Goal: Task Accomplishment & Management: Manage account settings

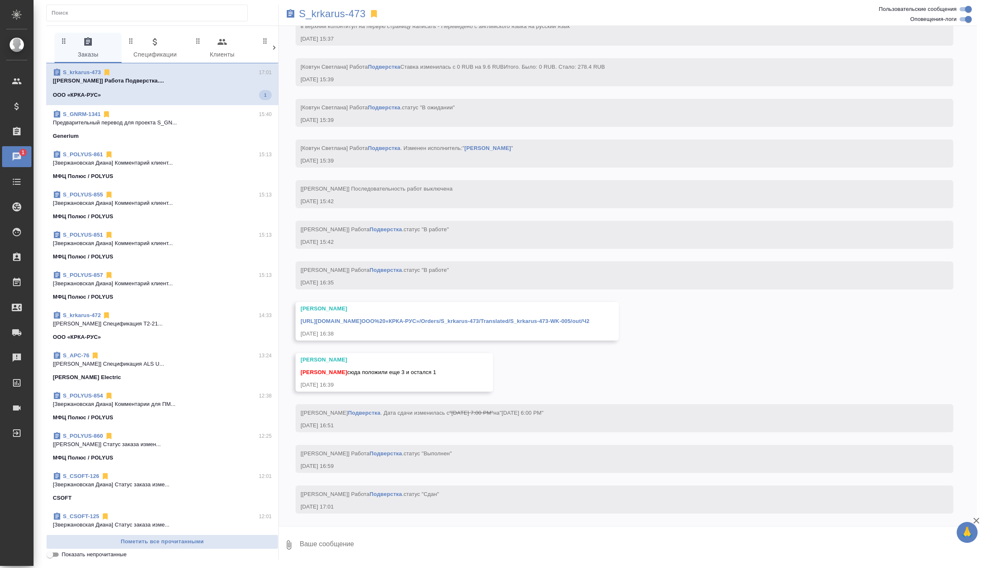
scroll to position [8795, 0]
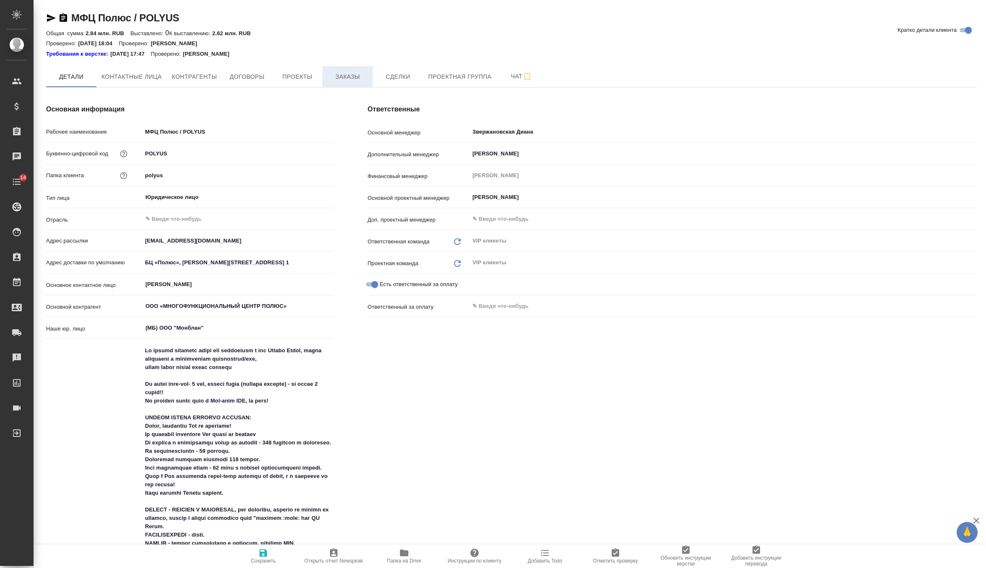
click at [356, 80] on span "Заказы" at bounding box center [347, 77] width 40 height 10
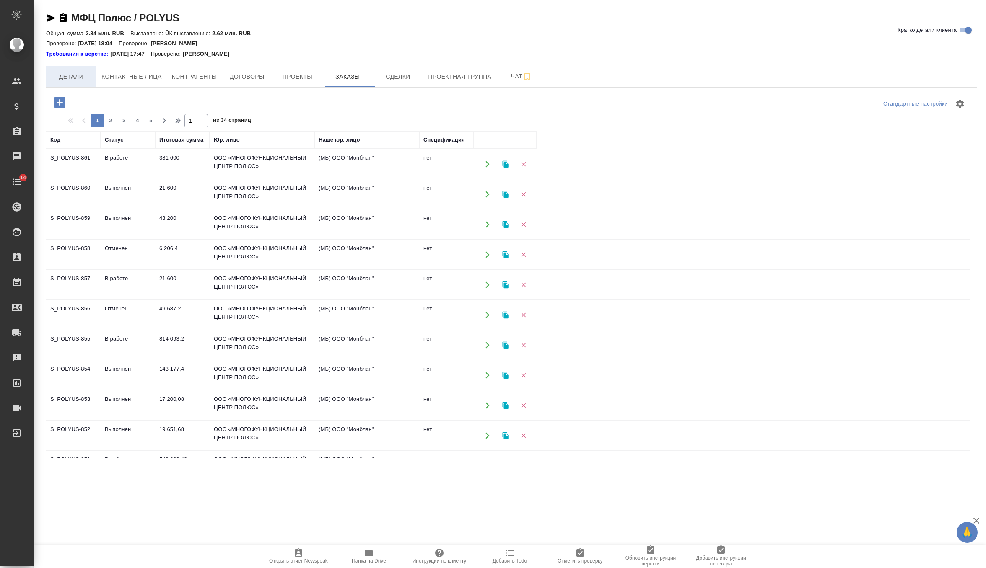
click at [82, 75] on span "Детали" at bounding box center [71, 77] width 40 height 10
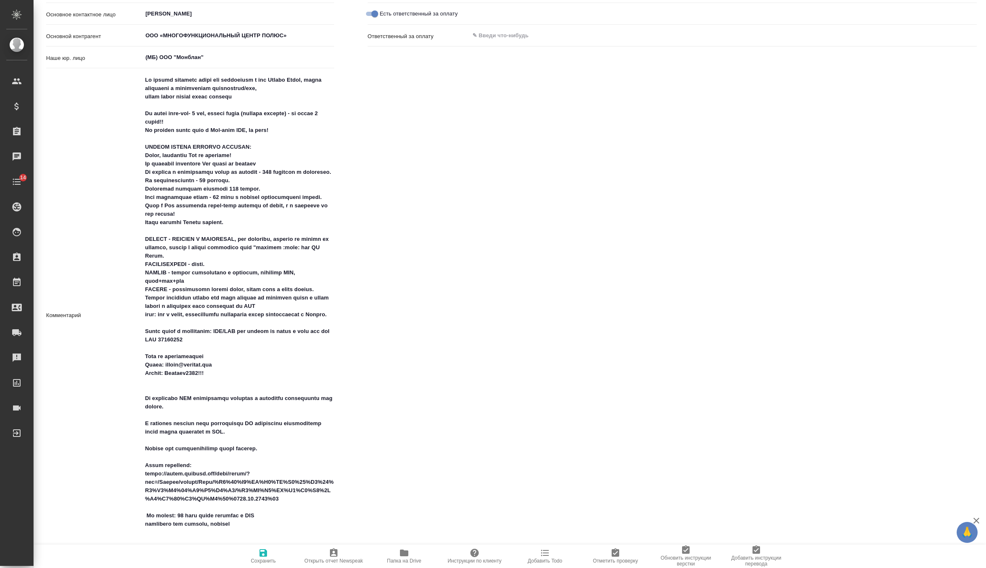
scroll to position [301, 0]
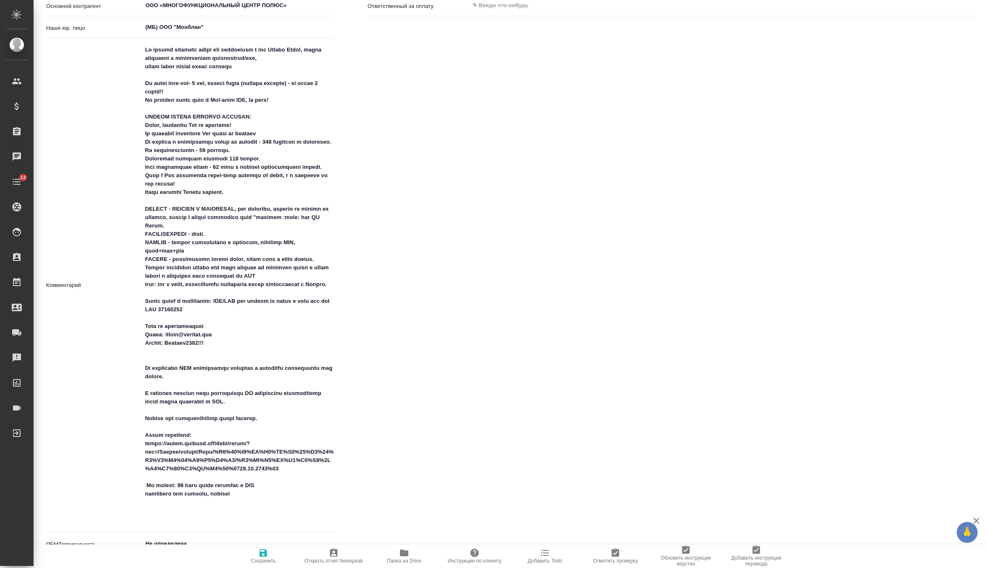
type textarea "x"
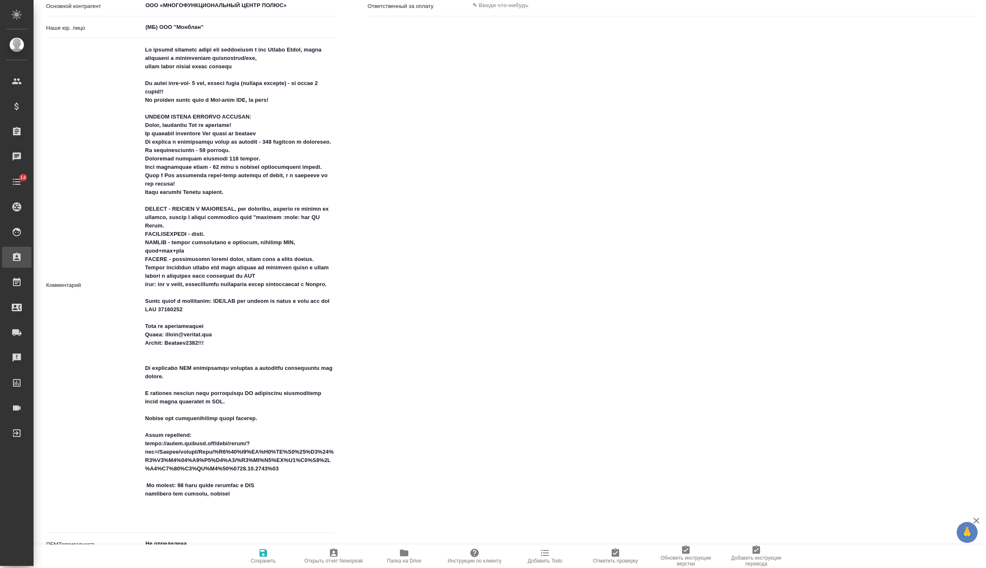
type textarea "x"
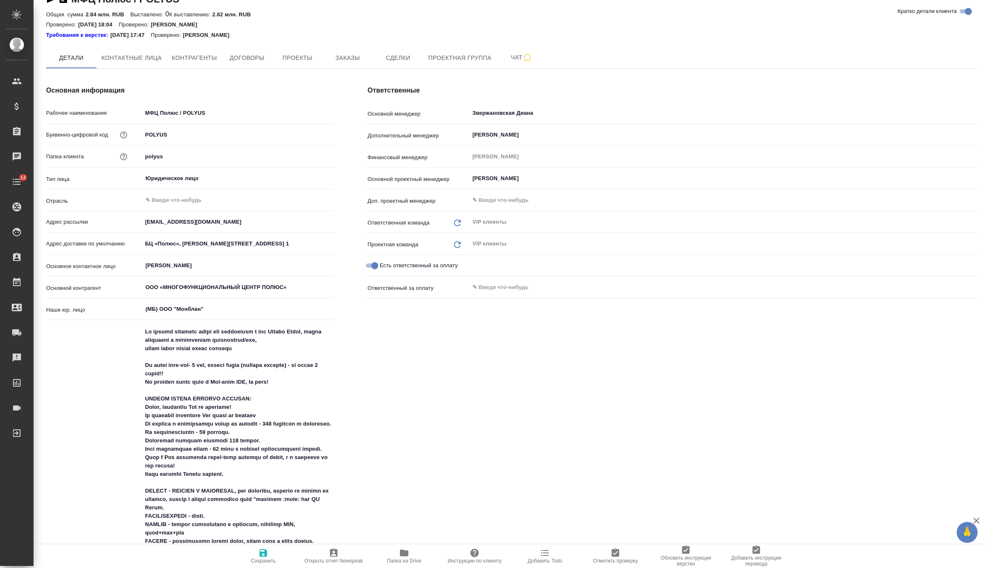
scroll to position [0, 0]
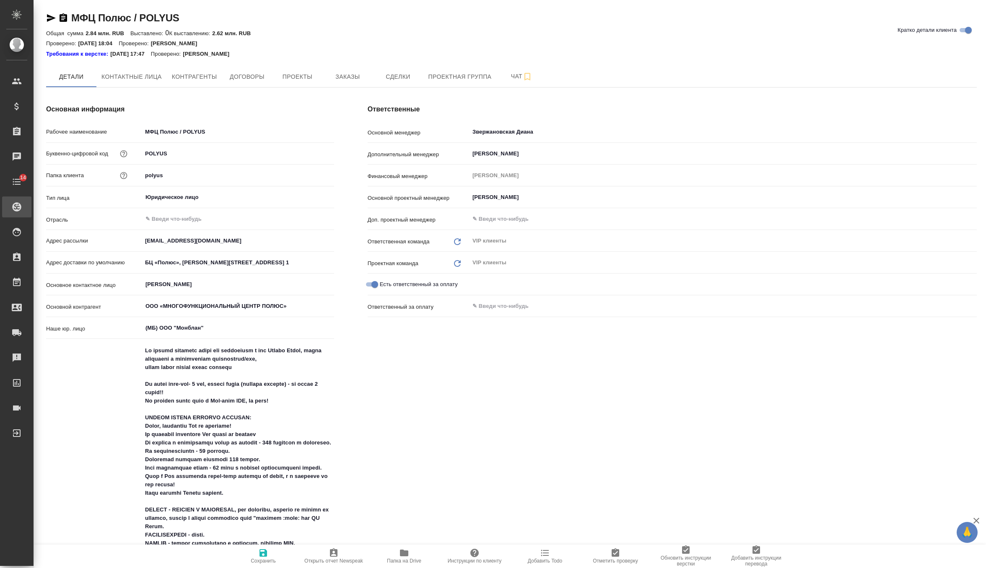
type textarea "x"
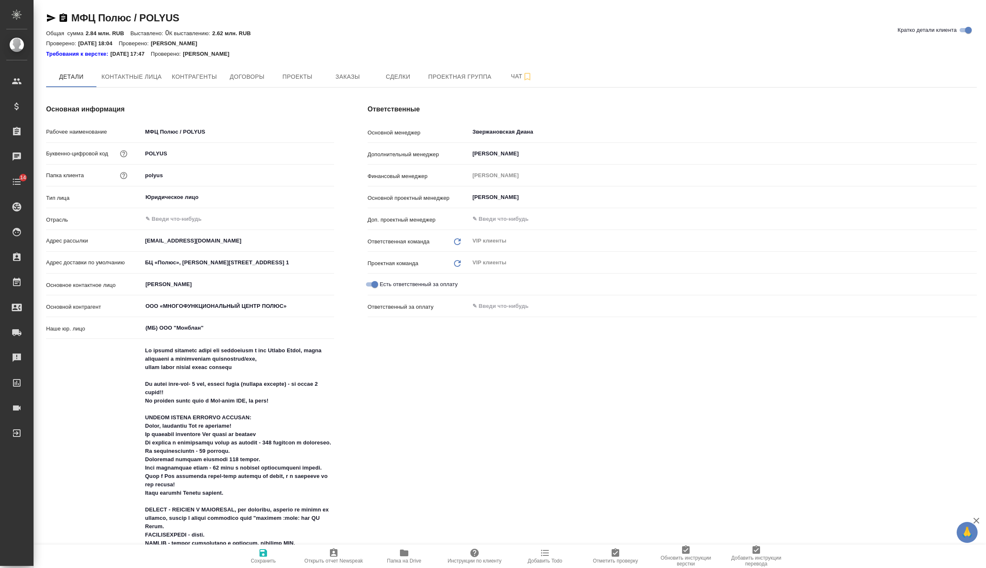
type textarea "x"
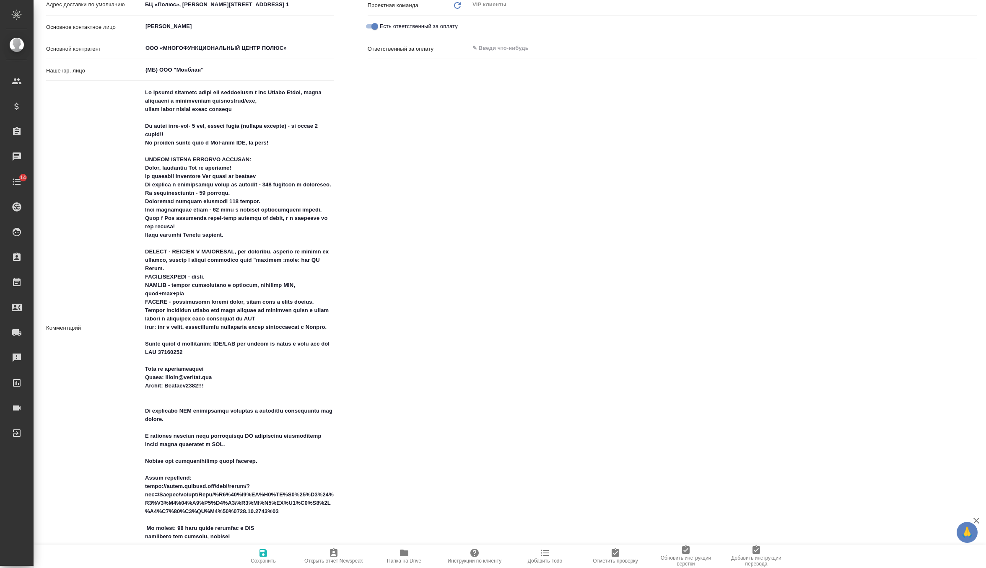
scroll to position [269, 0]
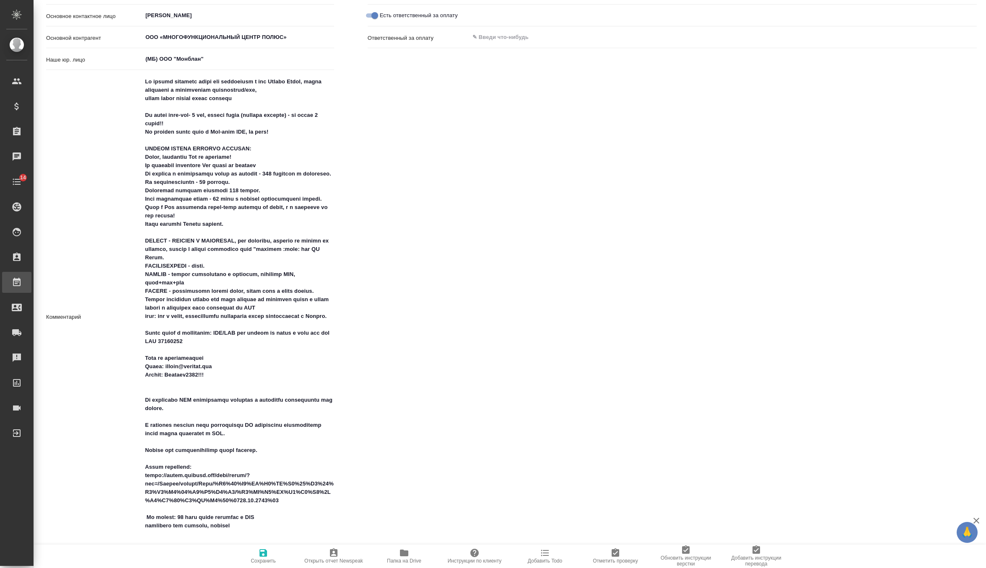
type textarea "x"
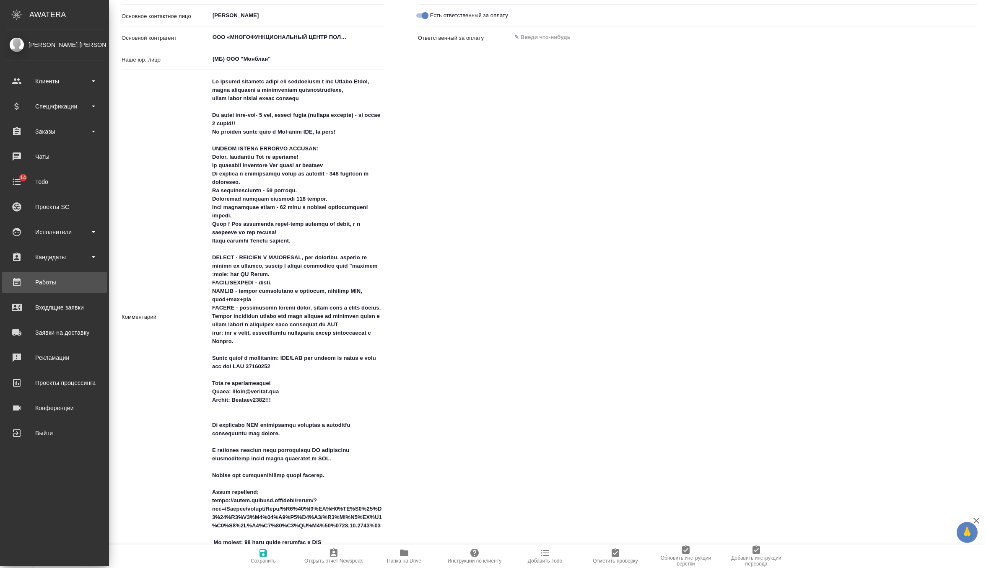
type textarea "x"
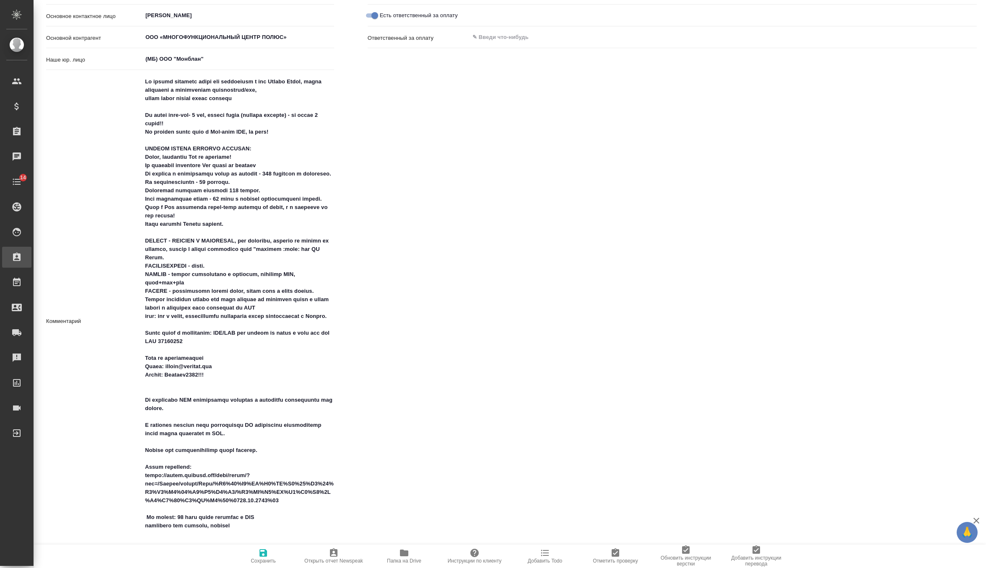
type textarea "x"
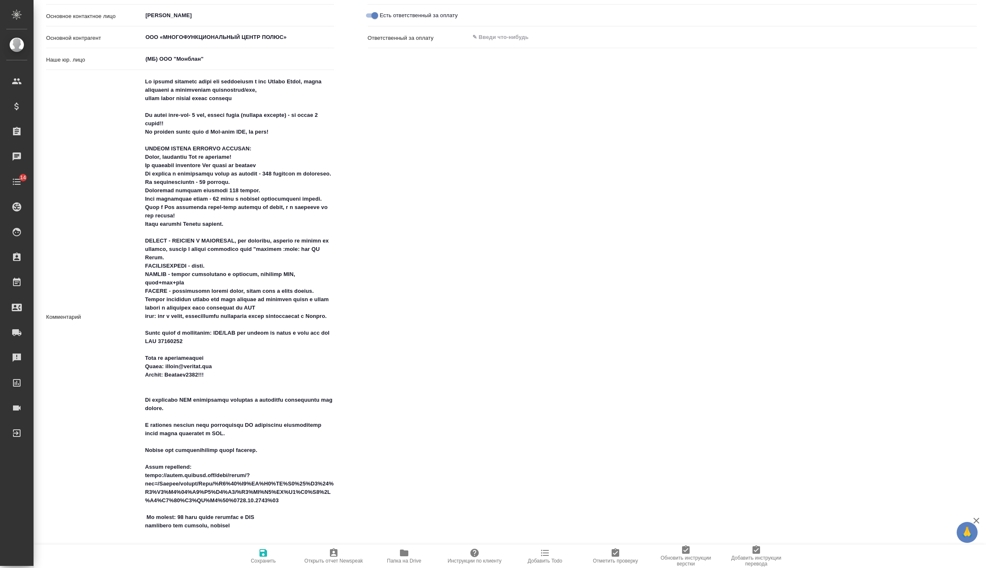
type textarea "x"
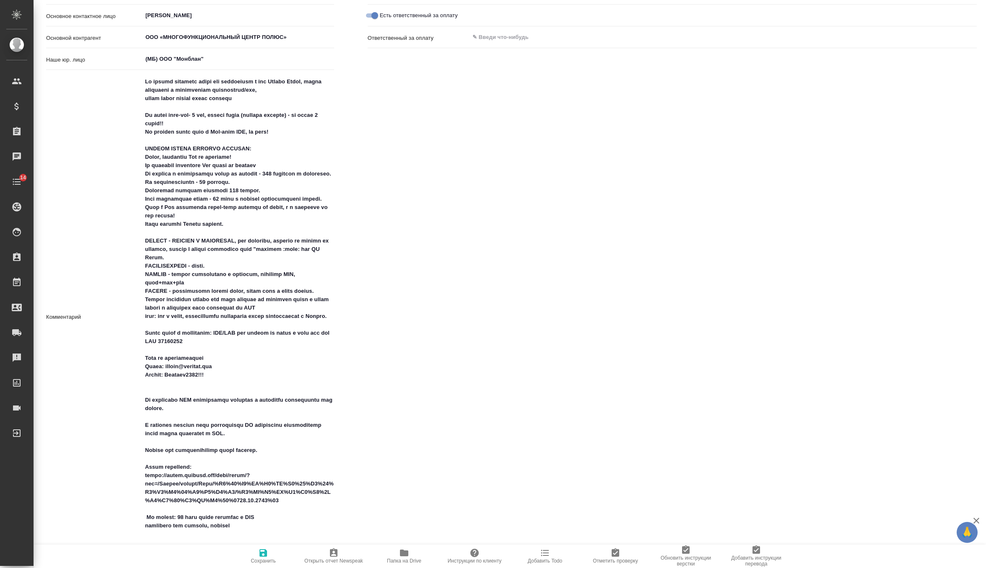
click at [389, 557] on span "Папка на Drive" at bounding box center [404, 556] width 60 height 16
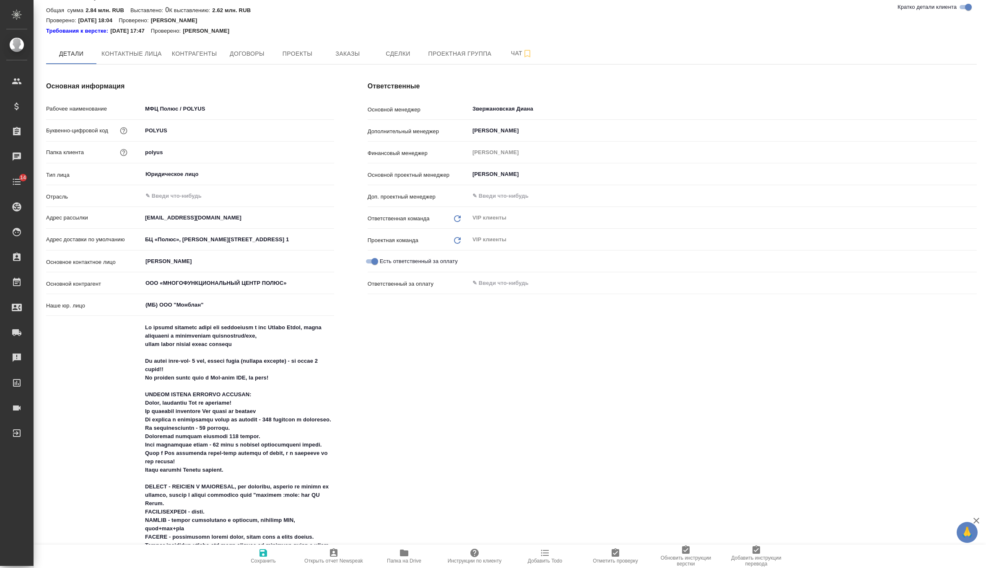
scroll to position [0, 0]
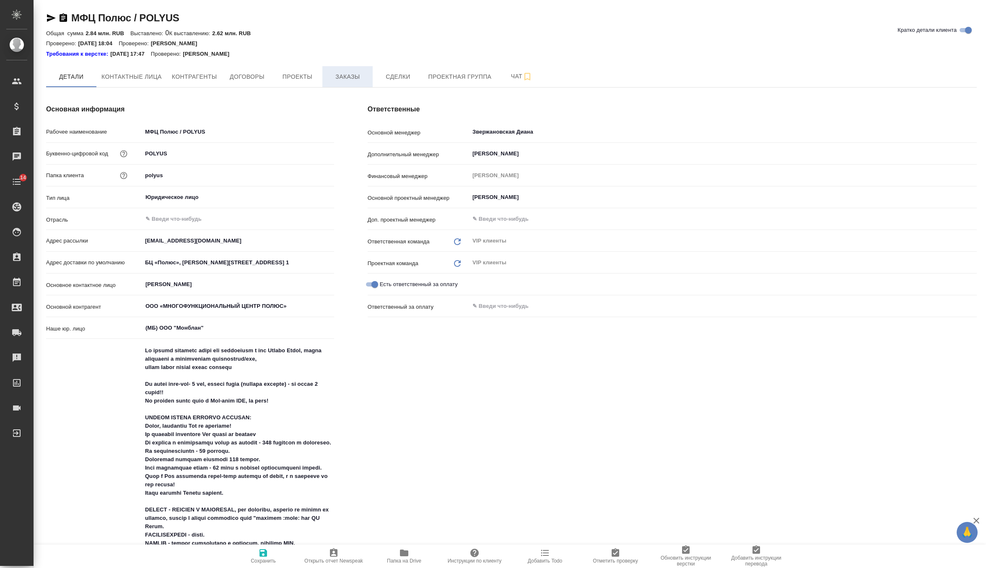
click at [349, 82] on button "Заказы" at bounding box center [347, 76] width 50 height 21
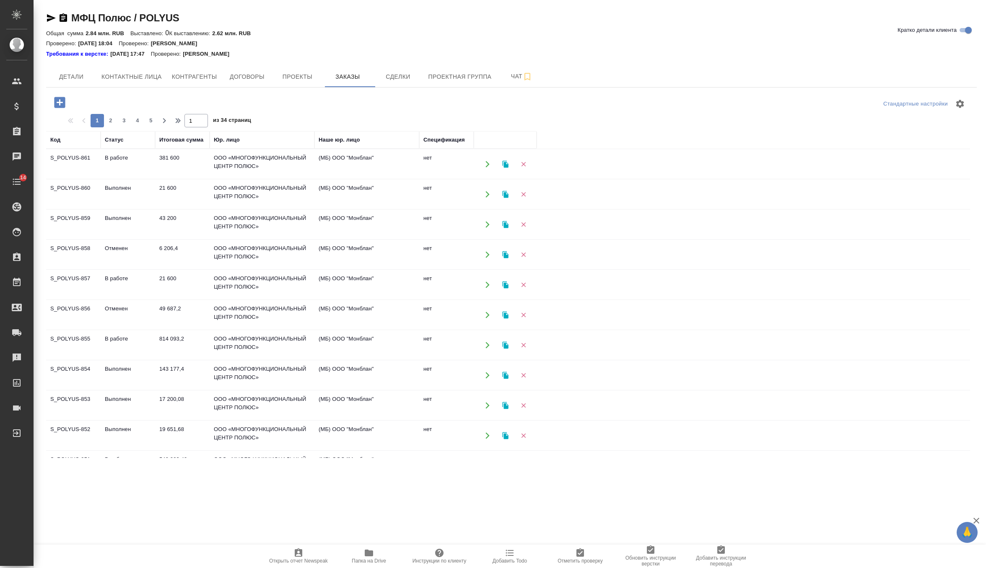
click at [506, 195] on icon "button" at bounding box center [505, 194] width 6 height 7
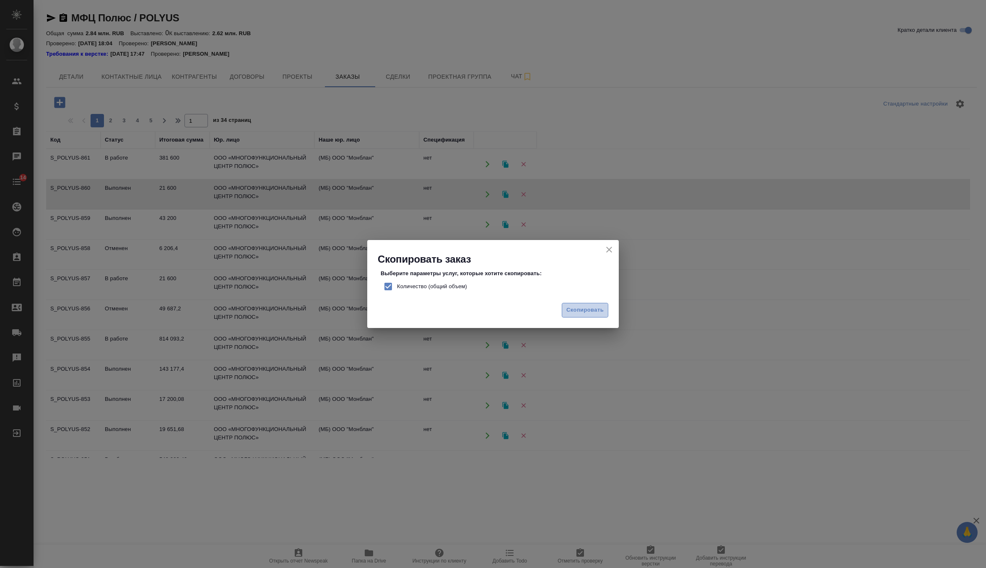
click at [580, 309] on span "Скопировать" at bounding box center [584, 311] width 37 height 10
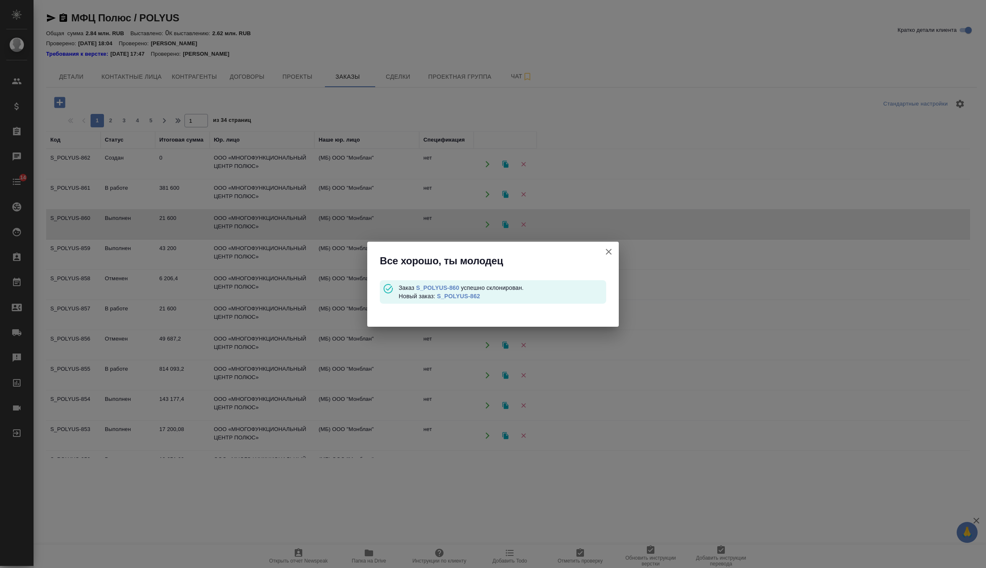
click at [473, 294] on link "S_POLYUS-862" at bounding box center [458, 296] width 43 height 7
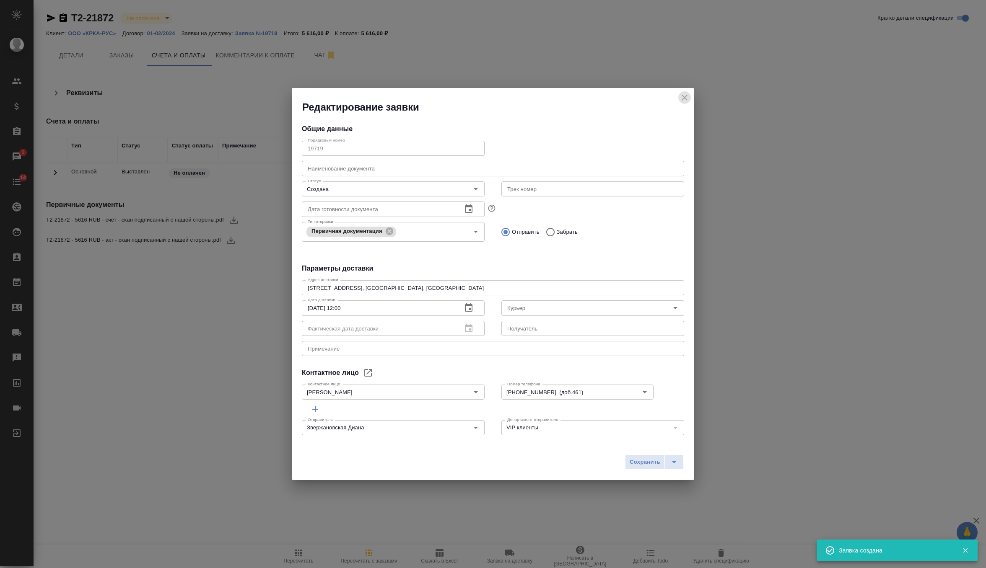
click at [685, 98] on icon "close" at bounding box center [685, 98] width 6 height 6
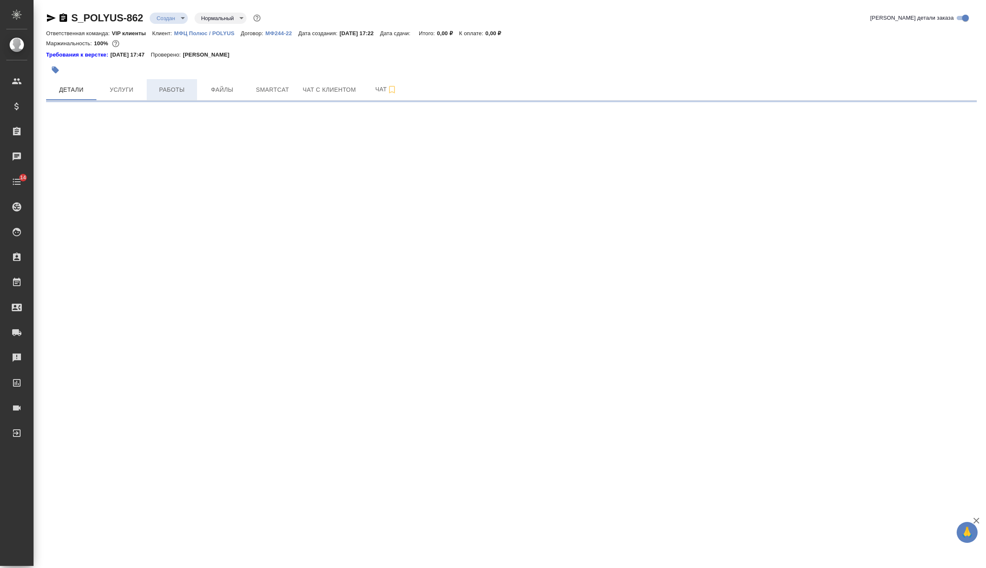
select select "RU"
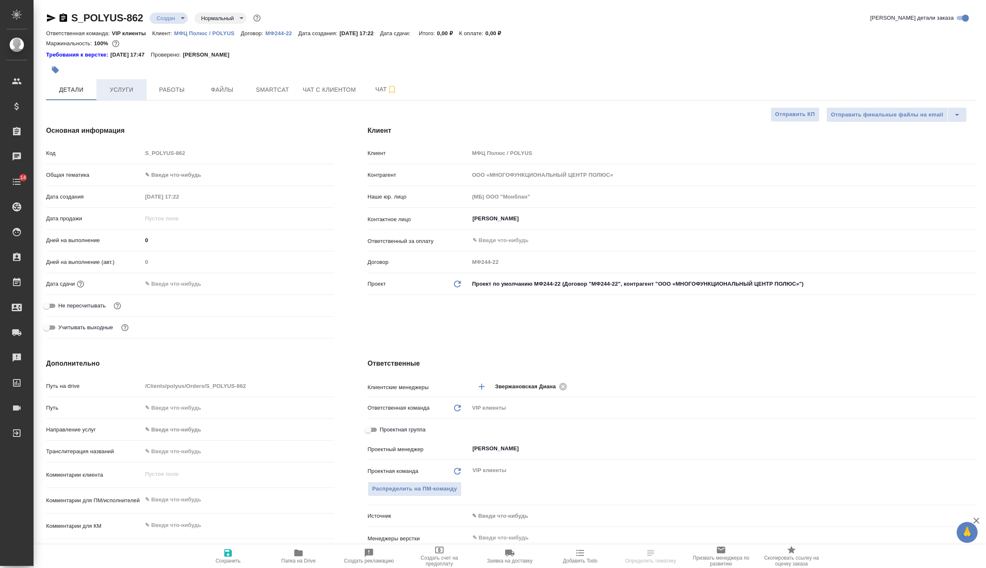
type textarea "x"
click at [125, 93] on span "Услуги" at bounding box center [121, 90] width 40 height 10
type textarea "x"
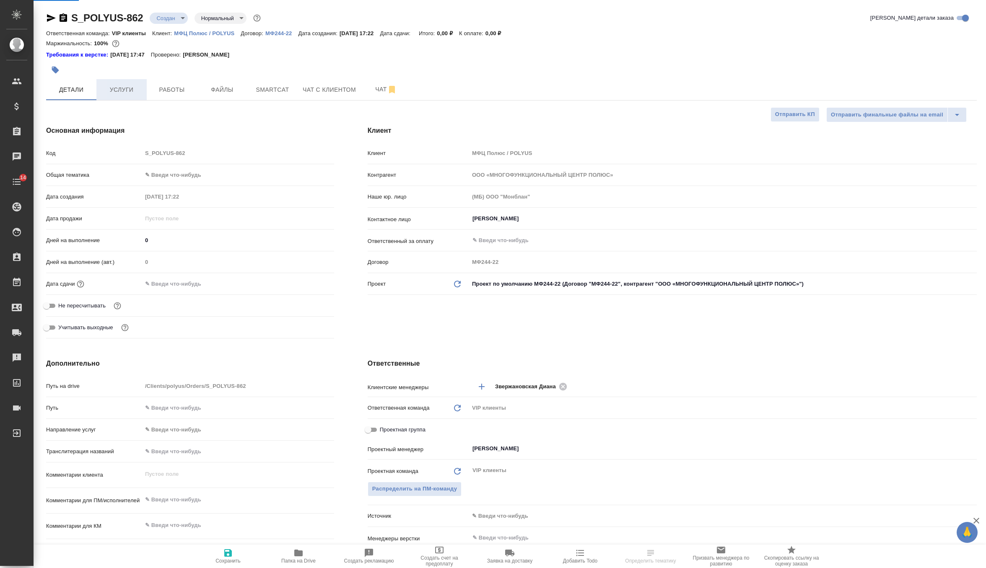
type textarea "x"
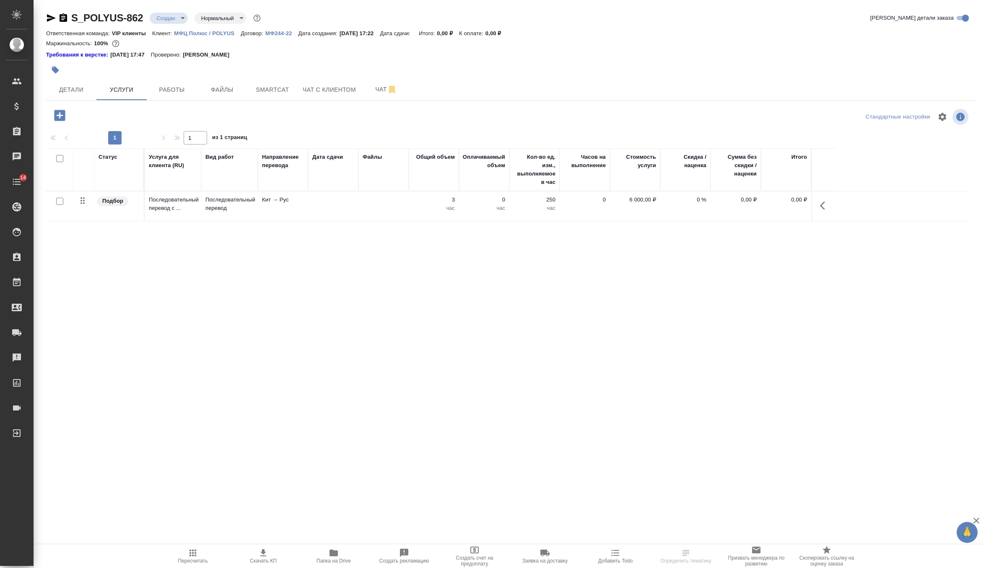
click at [320, 212] on td at bounding box center [333, 206] width 50 height 29
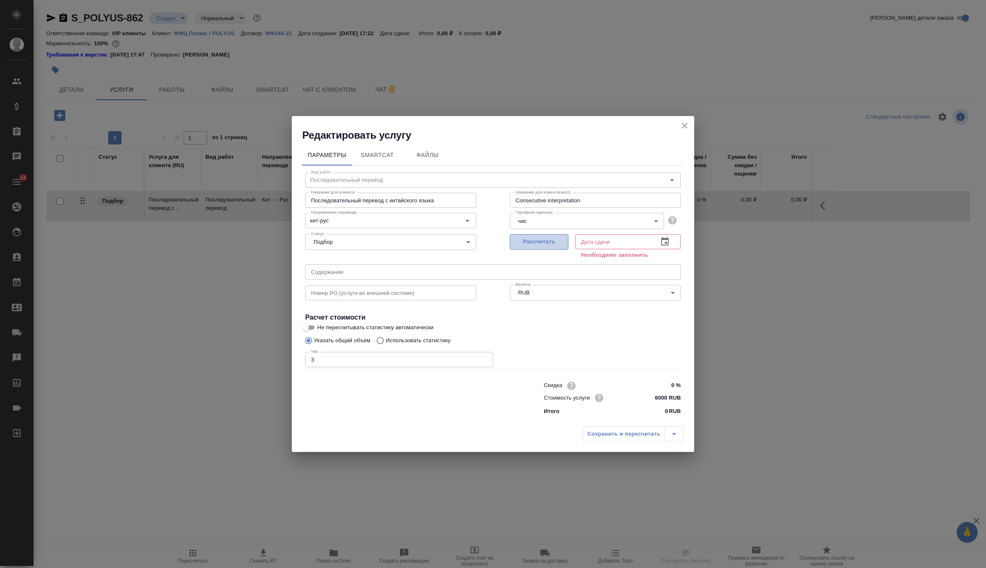
click at [562, 239] on span "Рассчитать" at bounding box center [538, 242] width 49 height 10
type input "22.08.2025 17:23"
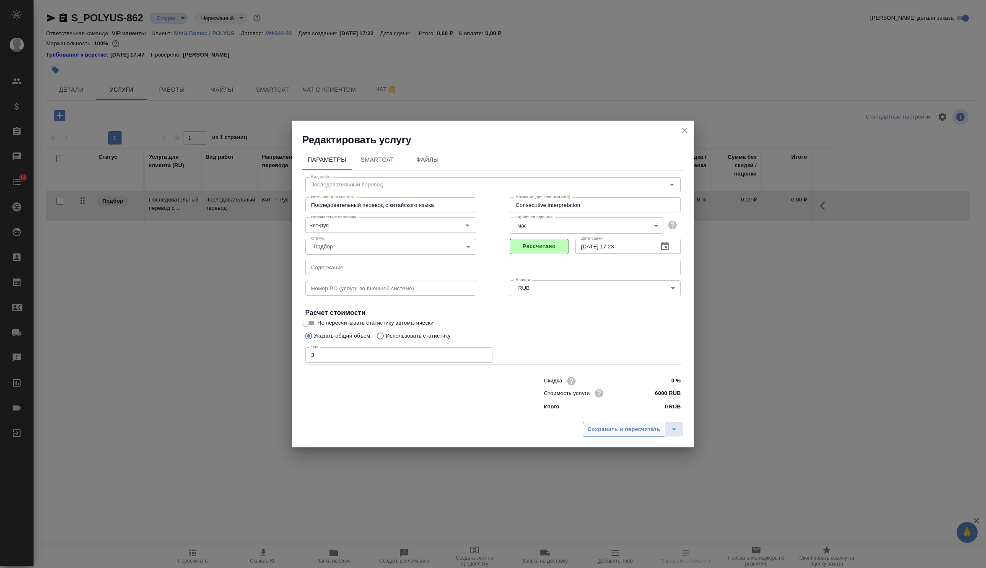
click at [615, 432] on span "Сохранить и пересчитать" at bounding box center [623, 430] width 73 height 10
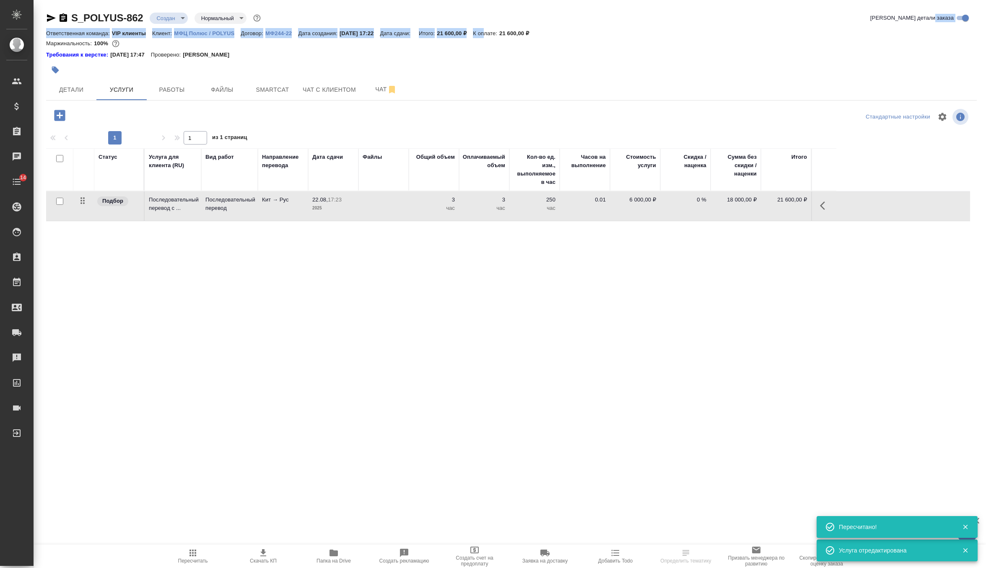
drag, startPoint x: 500, startPoint y: 31, endPoint x: 597, endPoint y: 25, distance: 97.0
click at [597, 25] on div "S_POLYUS-862 Создан new Нормальный normal Кратко детали заказа Ответственная ко…" at bounding box center [511, 35] width 931 height 49
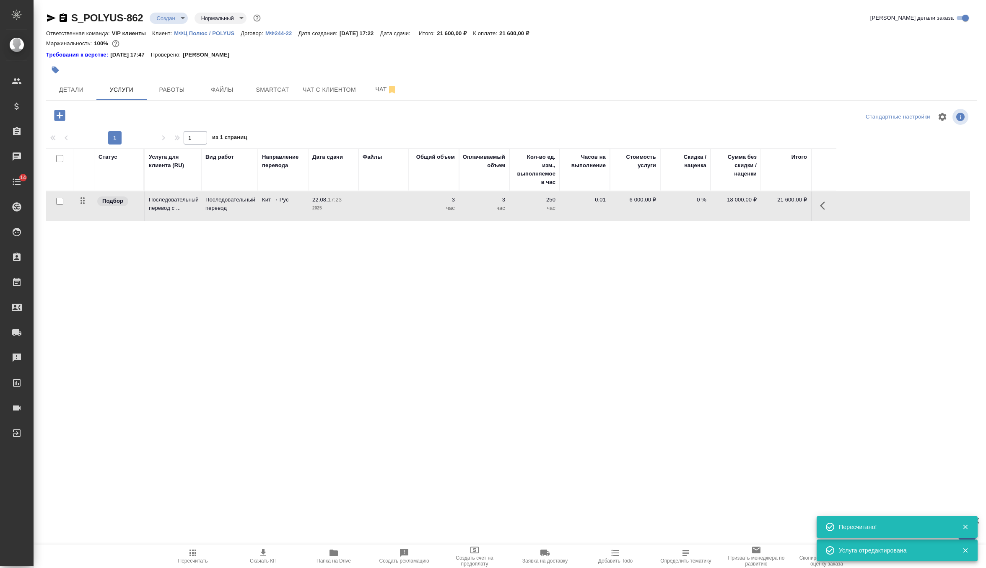
click at [436, 96] on div "Детали Услуги Работы Файлы Smartcat Чат с клиентом Чат" at bounding box center [511, 89] width 931 height 21
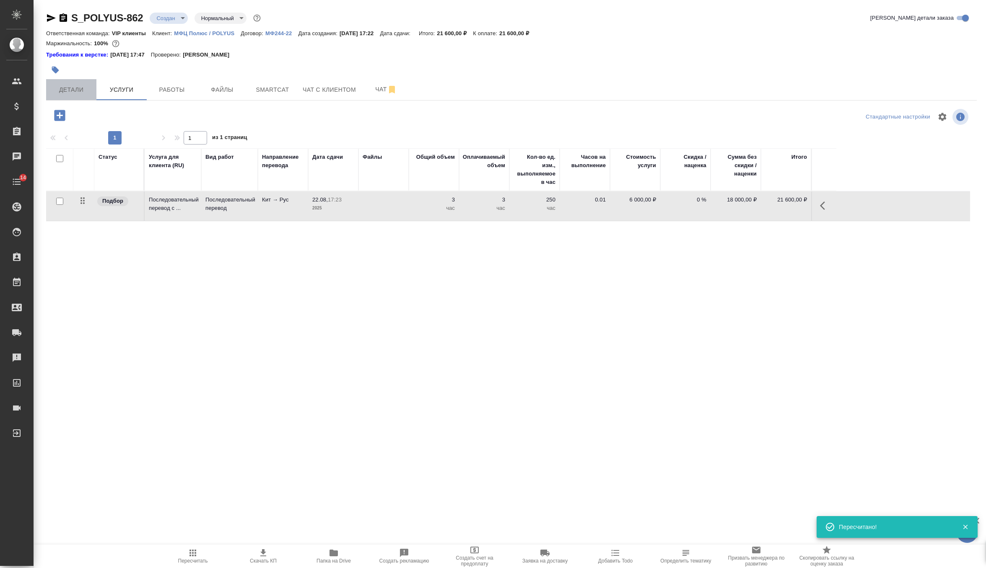
click at [73, 87] on span "Детали" at bounding box center [71, 90] width 40 height 10
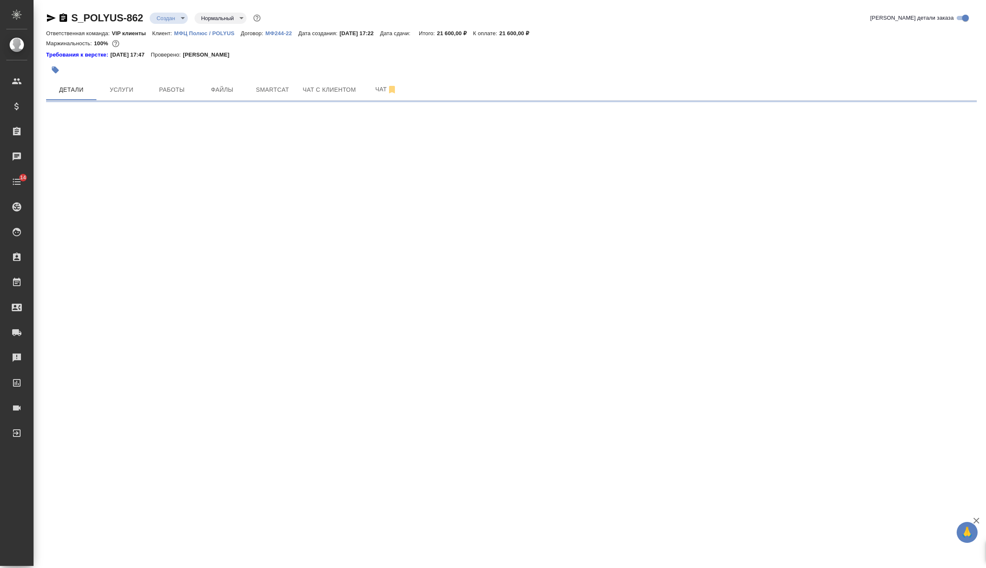
select select "RU"
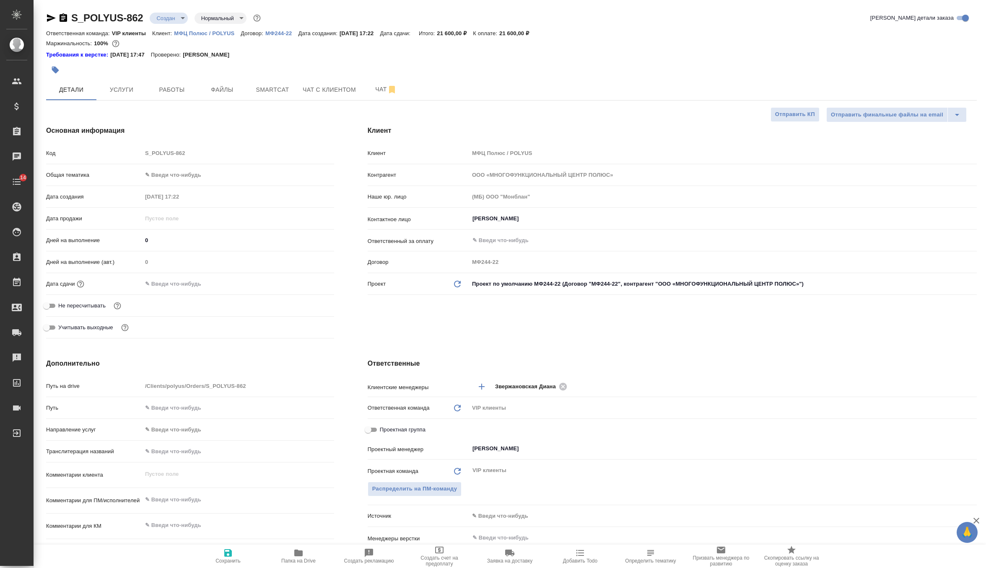
type textarea "x"
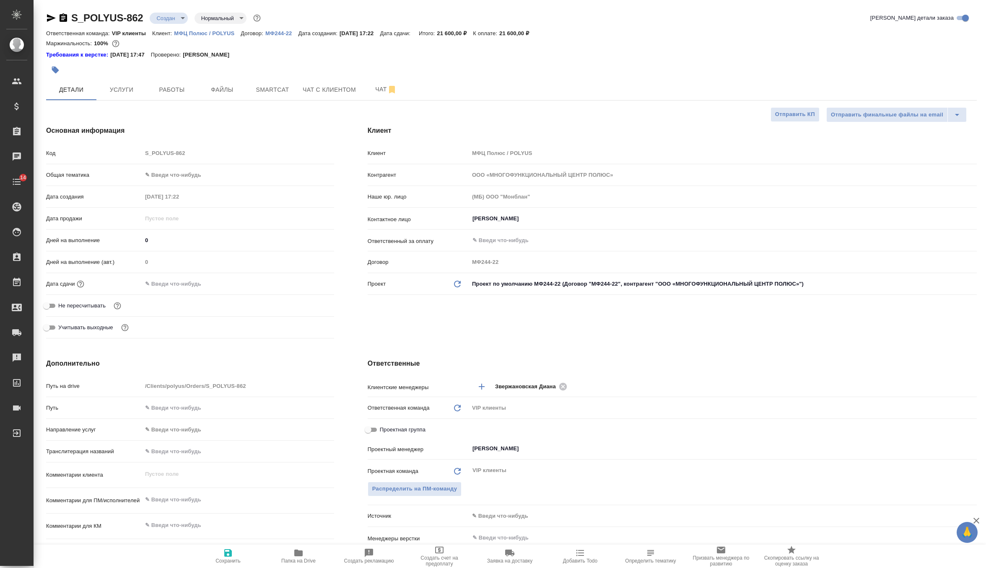
type textarea "x"
click at [133, 99] on button "Услуги" at bounding box center [121, 89] width 50 height 21
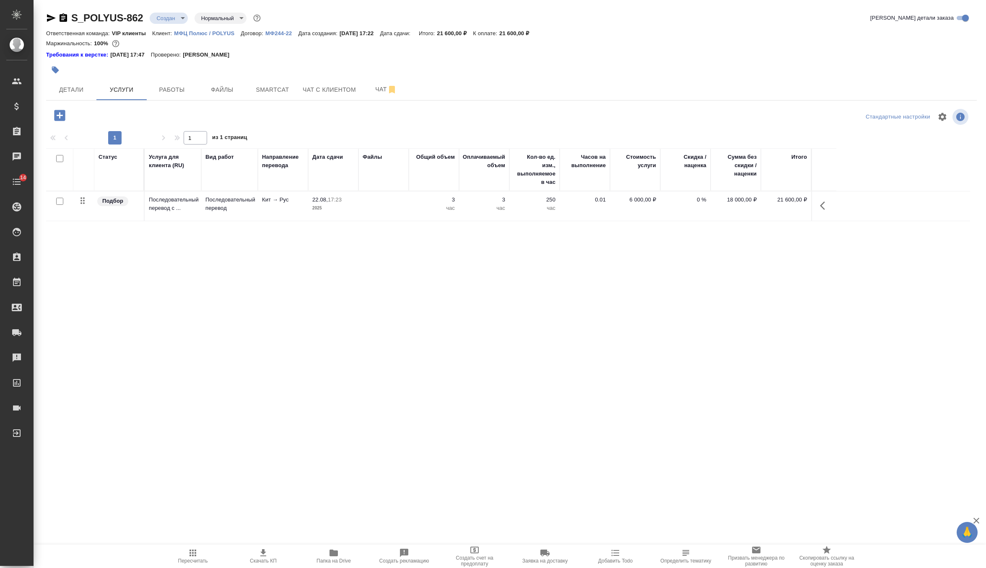
click at [292, 218] on td "Кит → Рус" at bounding box center [283, 206] width 50 height 29
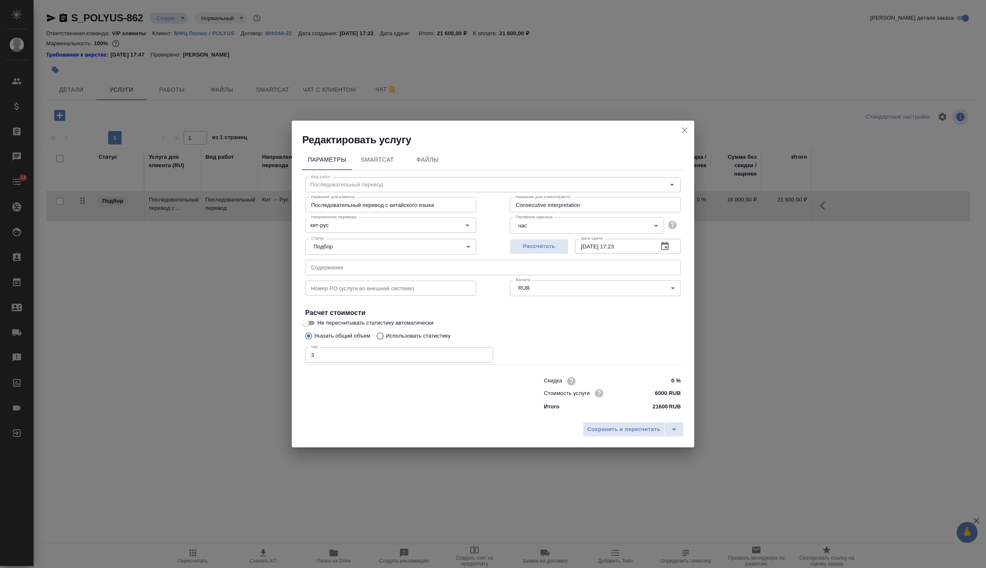
click at [359, 266] on input "text" at bounding box center [493, 267] width 376 height 15
click at [688, 125] on button "close" at bounding box center [684, 130] width 13 height 13
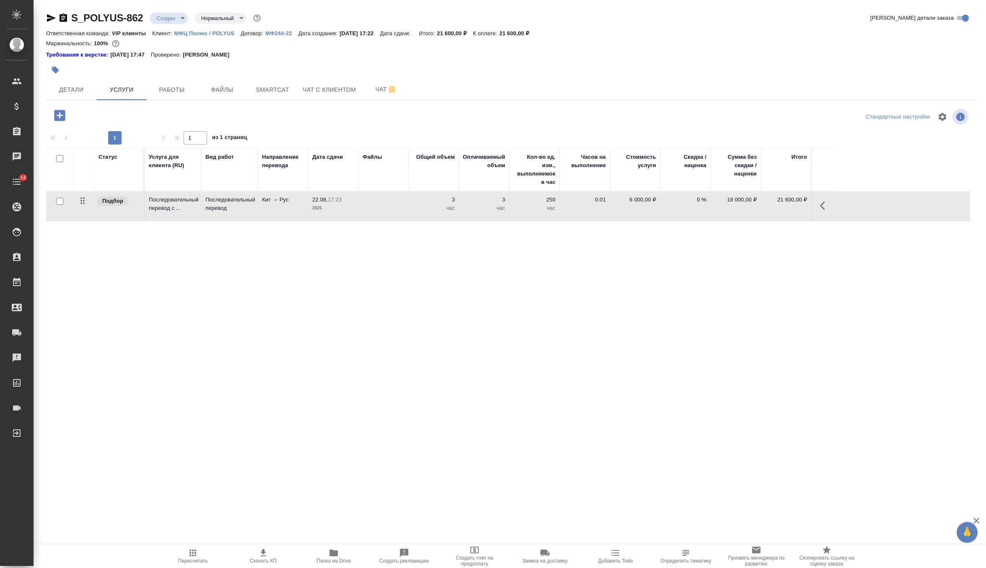
click at [364, 208] on td at bounding box center [383, 206] width 50 height 29
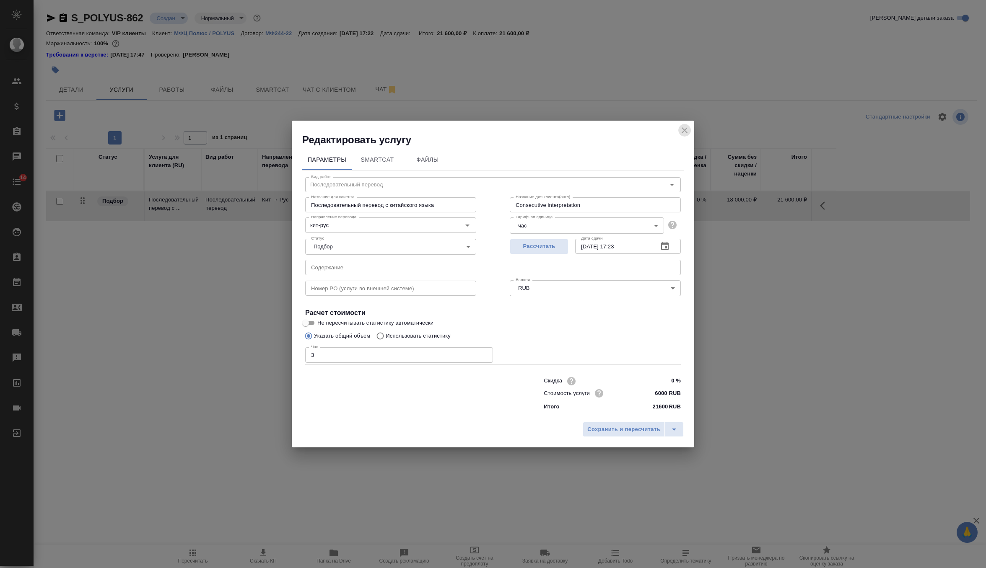
click at [686, 132] on icon "close" at bounding box center [685, 130] width 6 height 6
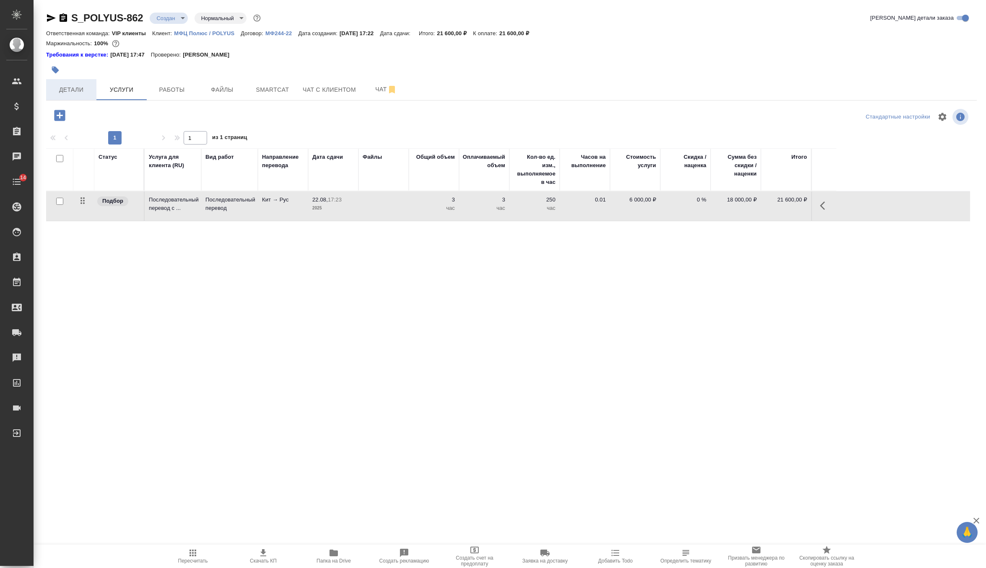
click at [72, 91] on span "Детали" at bounding box center [71, 90] width 40 height 10
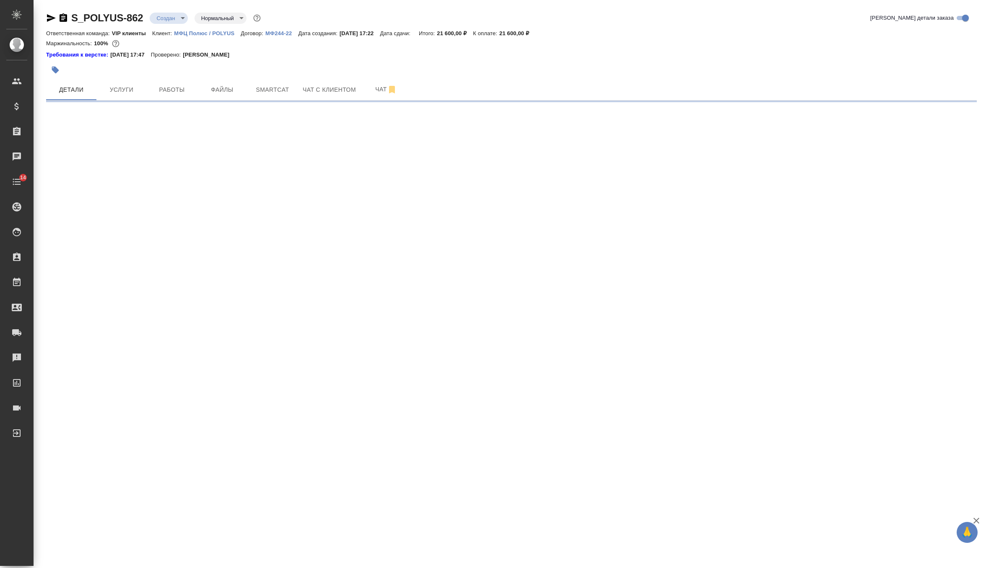
select select "RU"
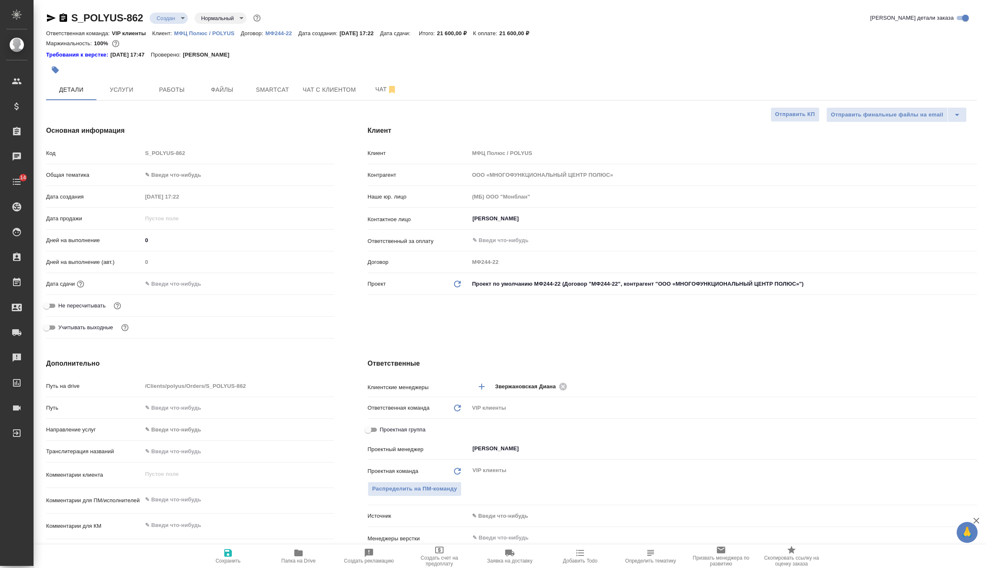
type textarea "x"
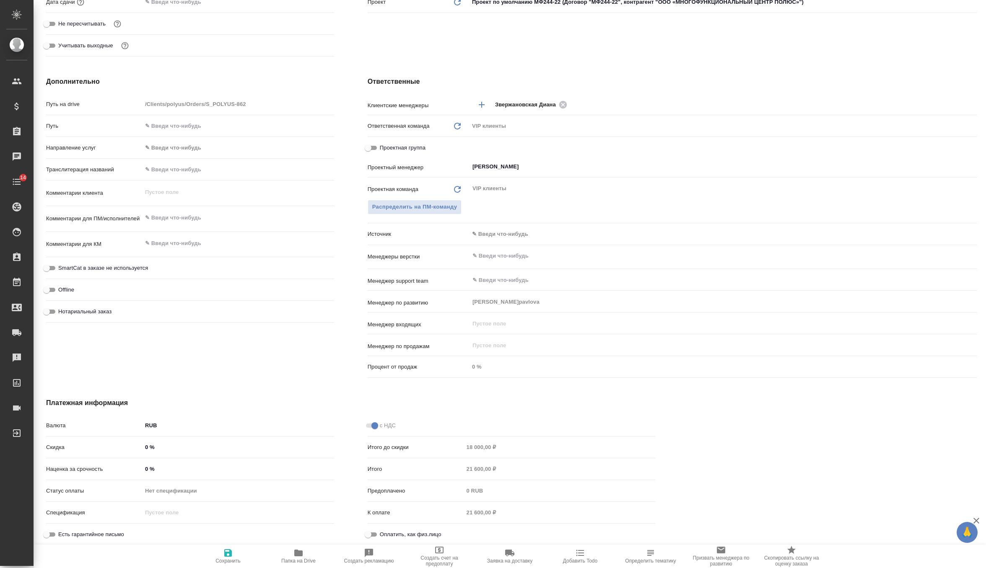
scroll to position [284, 0]
drag, startPoint x: 159, startPoint y: 464, endPoint x: 127, endPoint y: 464, distance: 31.9
click at [127, 464] on div "Наценка за срочность 0 %" at bounding box center [190, 467] width 288 height 15
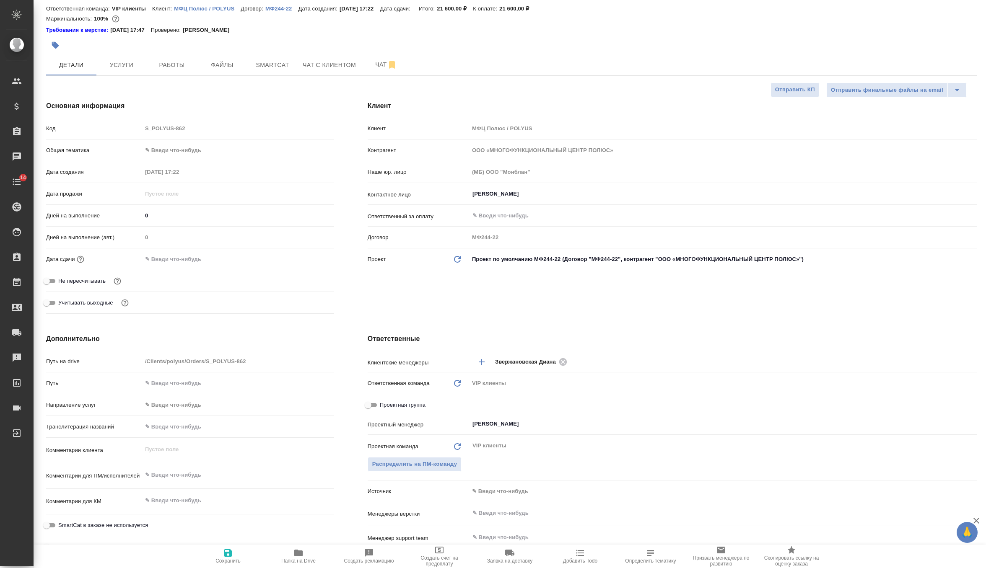
scroll to position [0, 0]
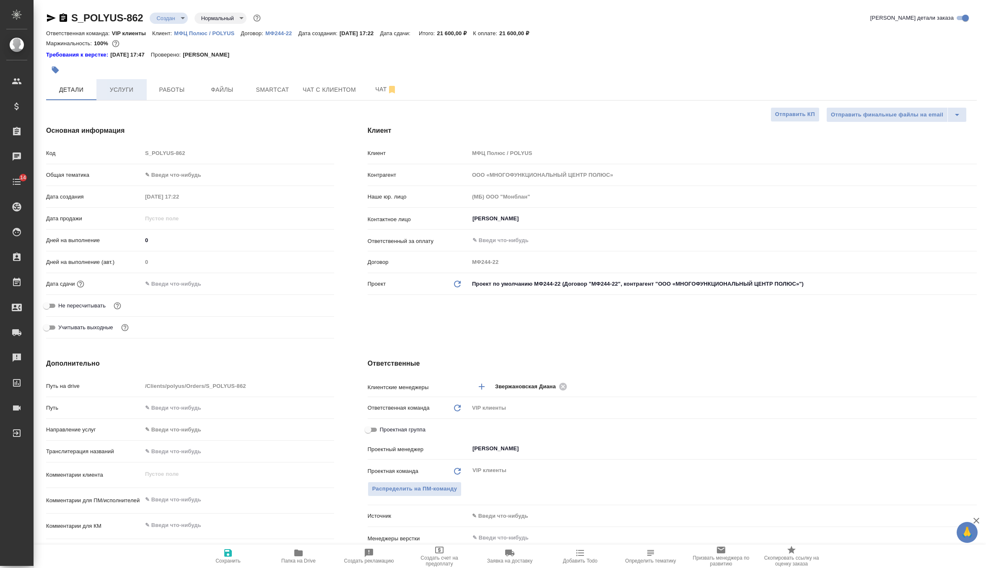
click at [130, 88] on span "Услуги" at bounding box center [121, 90] width 40 height 10
